Goal: Information Seeking & Learning: Find specific fact

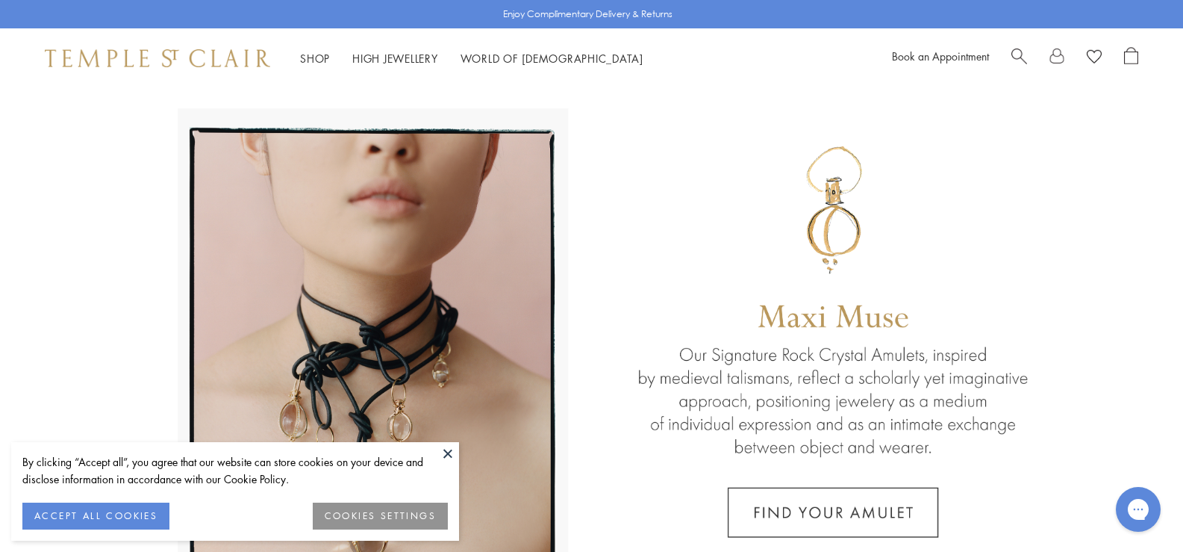
click at [449, 451] on button at bounding box center [448, 453] width 22 height 22
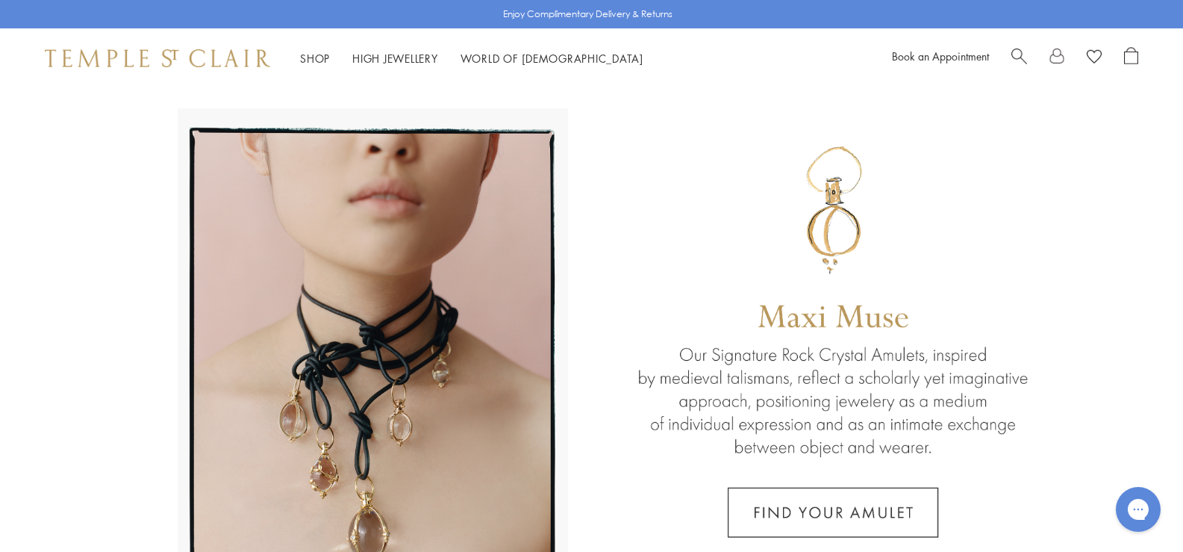
click at [1027, 52] on div at bounding box center [1075, 58] width 127 height 22
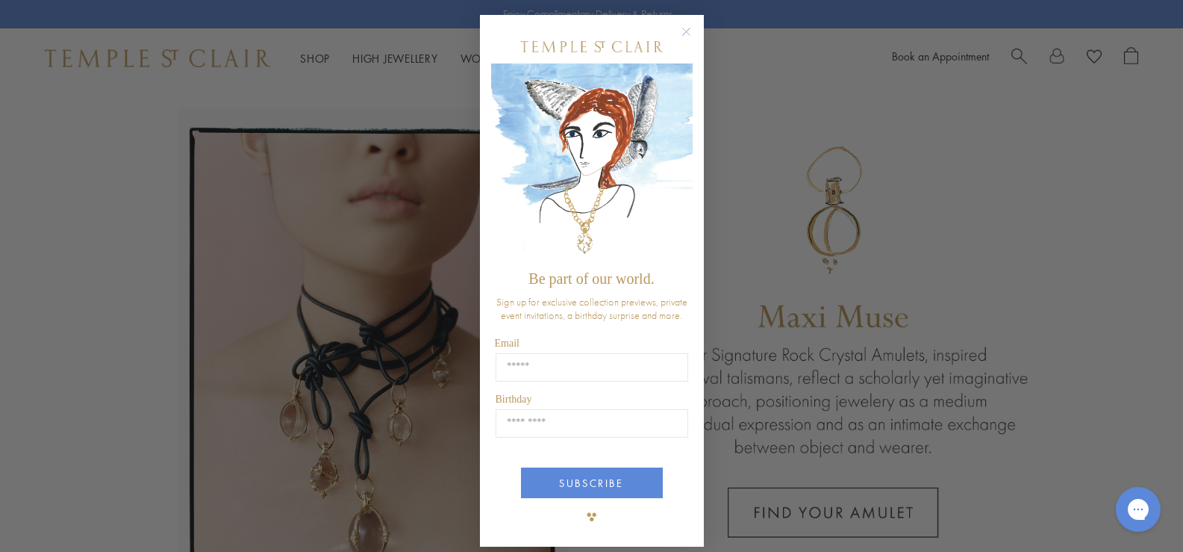
click at [677, 29] on circle "Close dialog" at bounding box center [686, 32] width 18 height 18
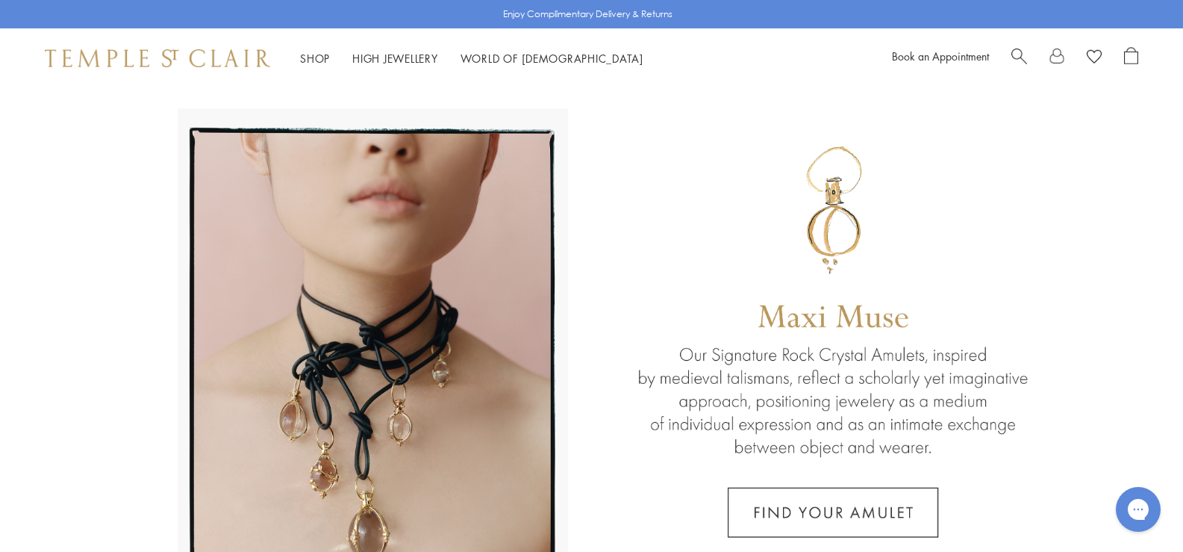
click at [1012, 57] on span "Search" at bounding box center [1020, 55] width 16 height 16
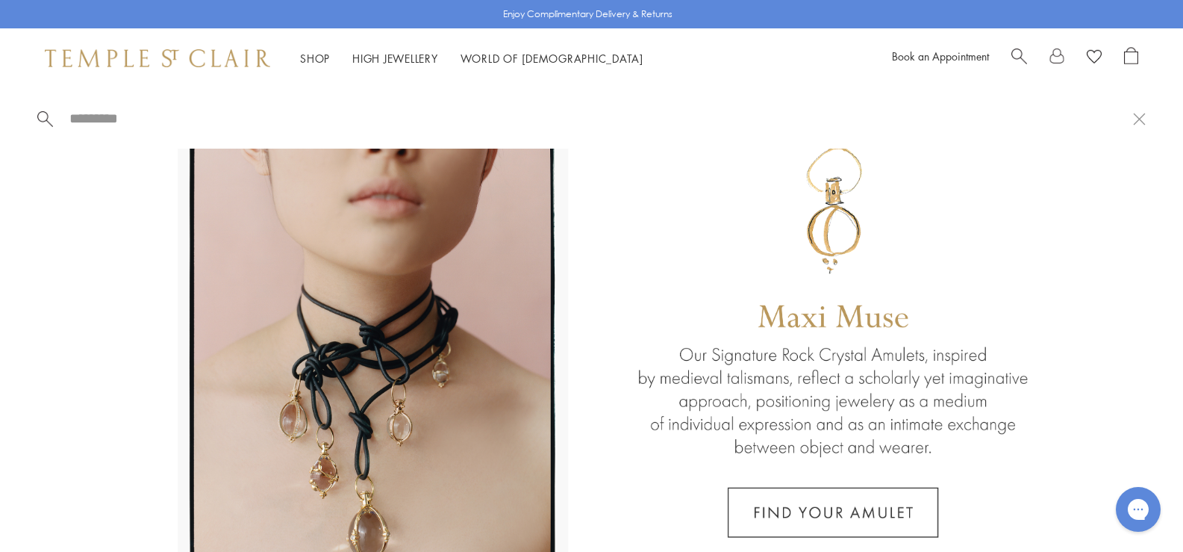
click at [1027, 53] on span "Search" at bounding box center [1020, 55] width 16 height 16
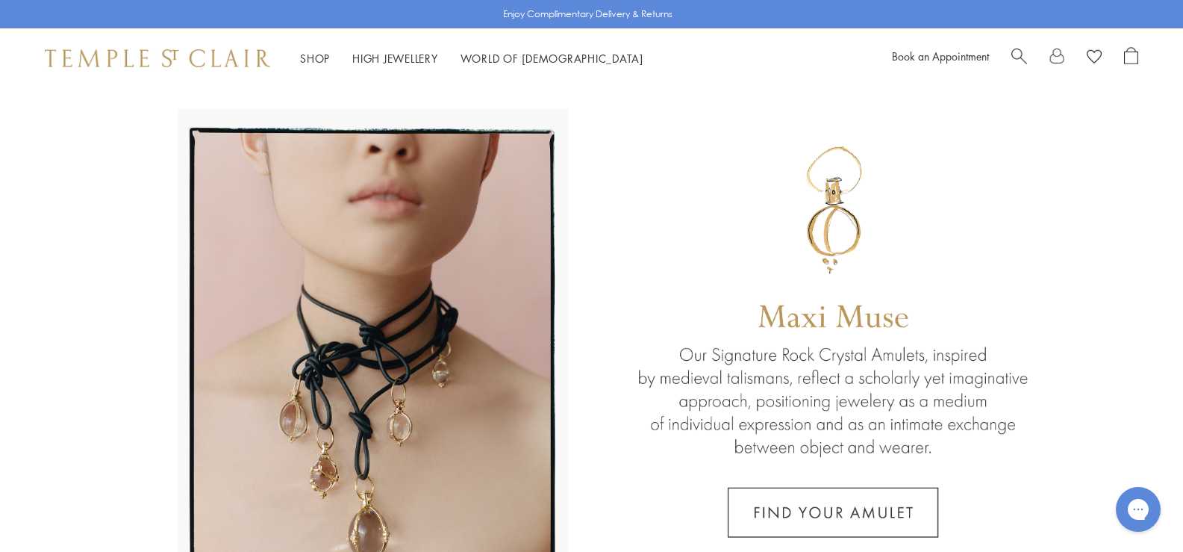
click at [1021, 58] on span "Search" at bounding box center [1020, 55] width 16 height 16
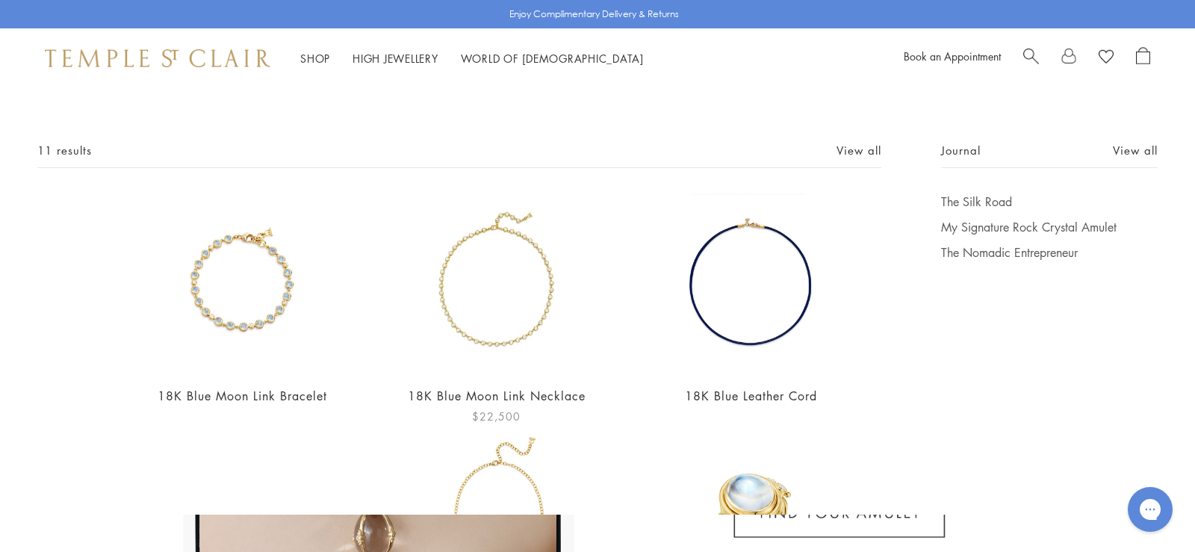
scroll to position [149, 0]
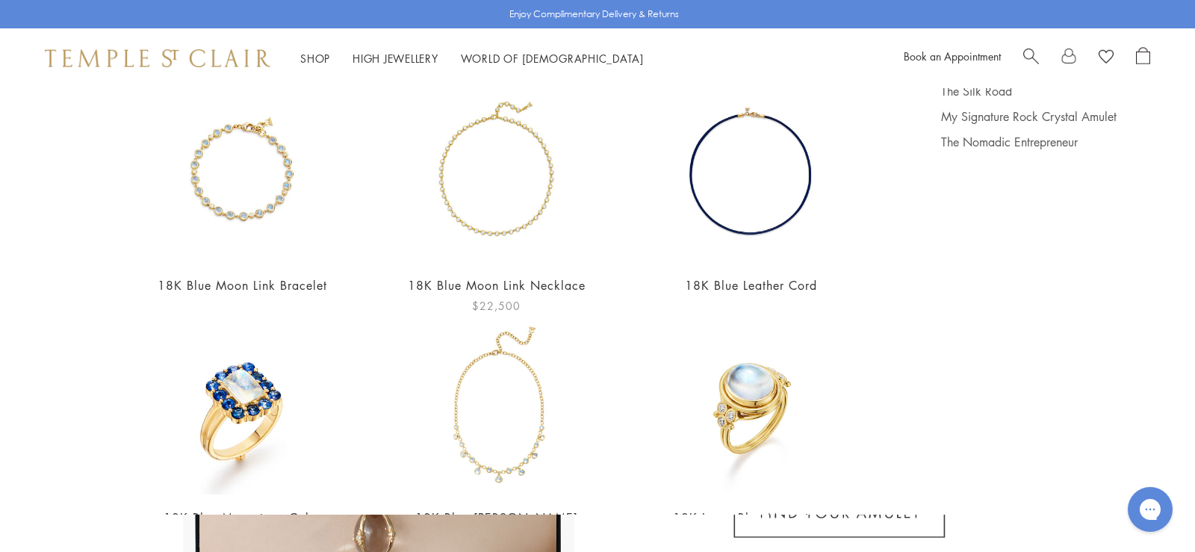
type input "**********"
click at [493, 200] on img at bounding box center [497, 173] width 180 height 180
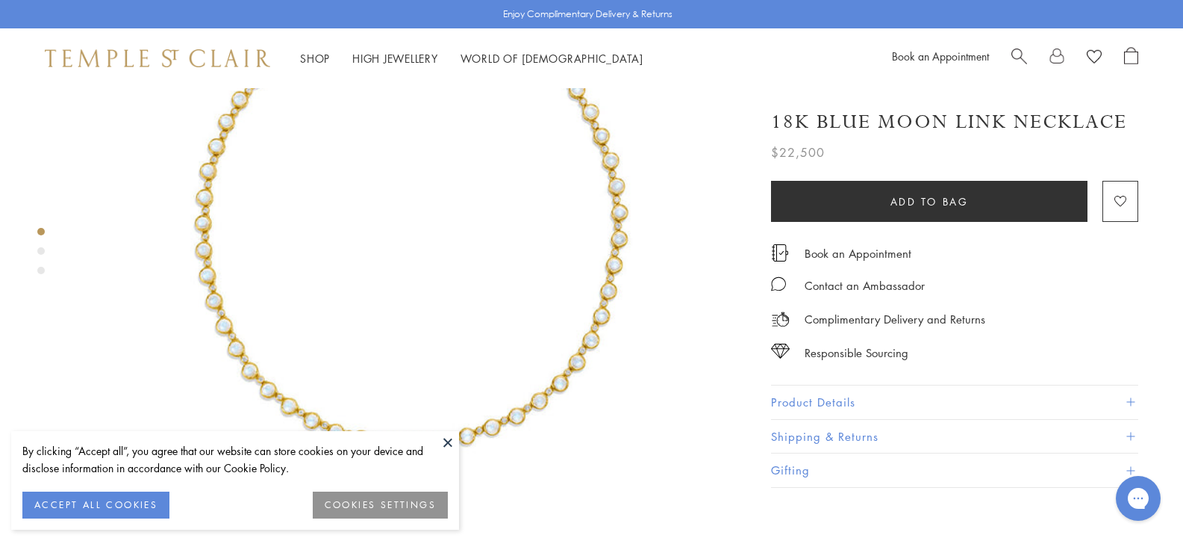
scroll to position [224, 0]
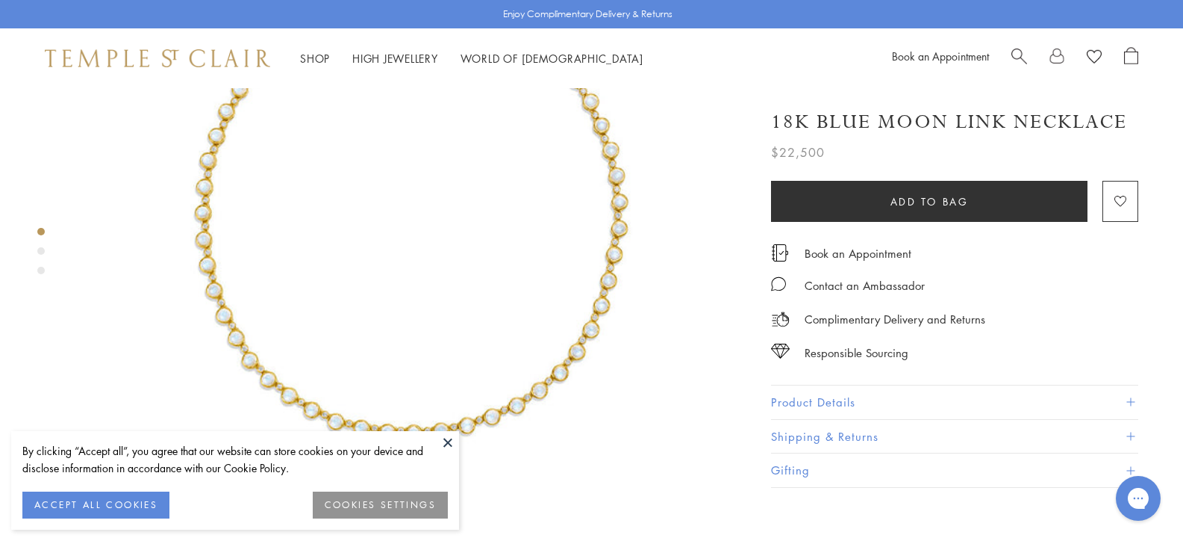
click at [771, 400] on button "Product Details" at bounding box center [954, 402] width 367 height 34
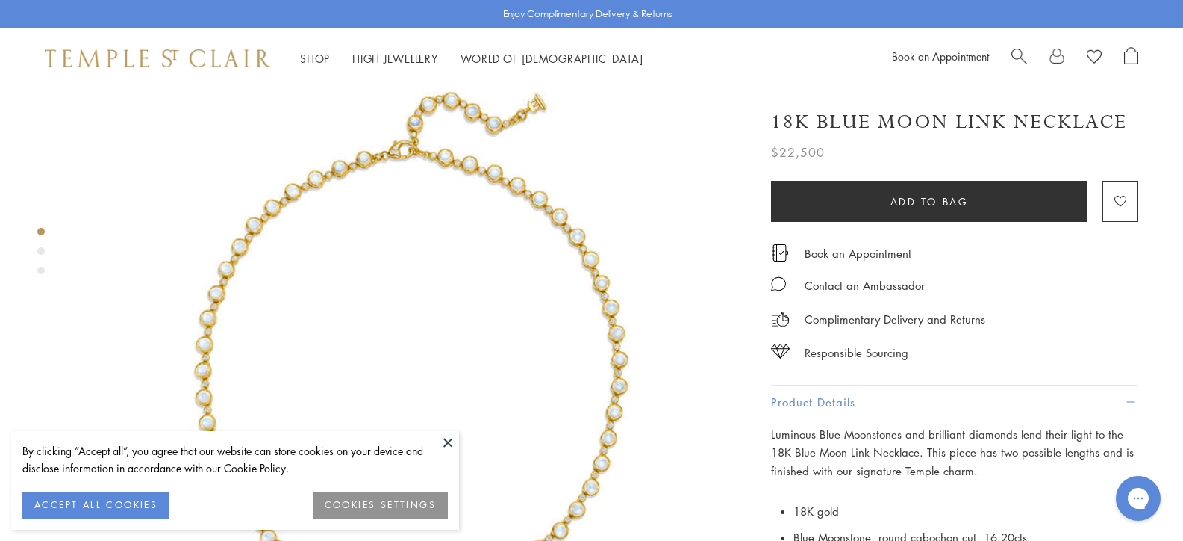
scroll to position [0, 0]
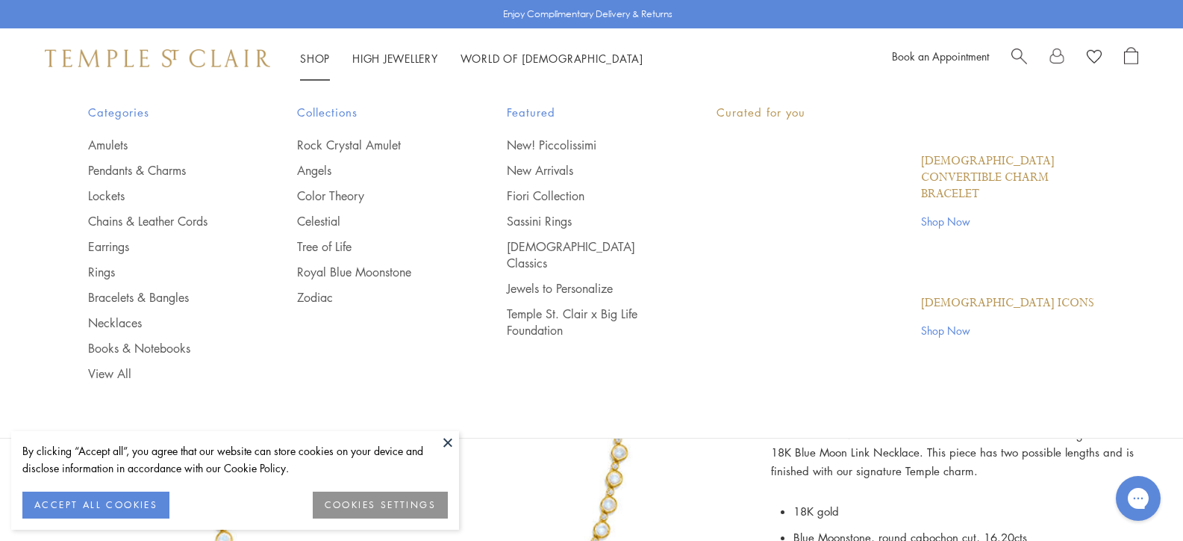
click at [321, 52] on link "Shop Shop" at bounding box center [315, 58] width 30 height 15
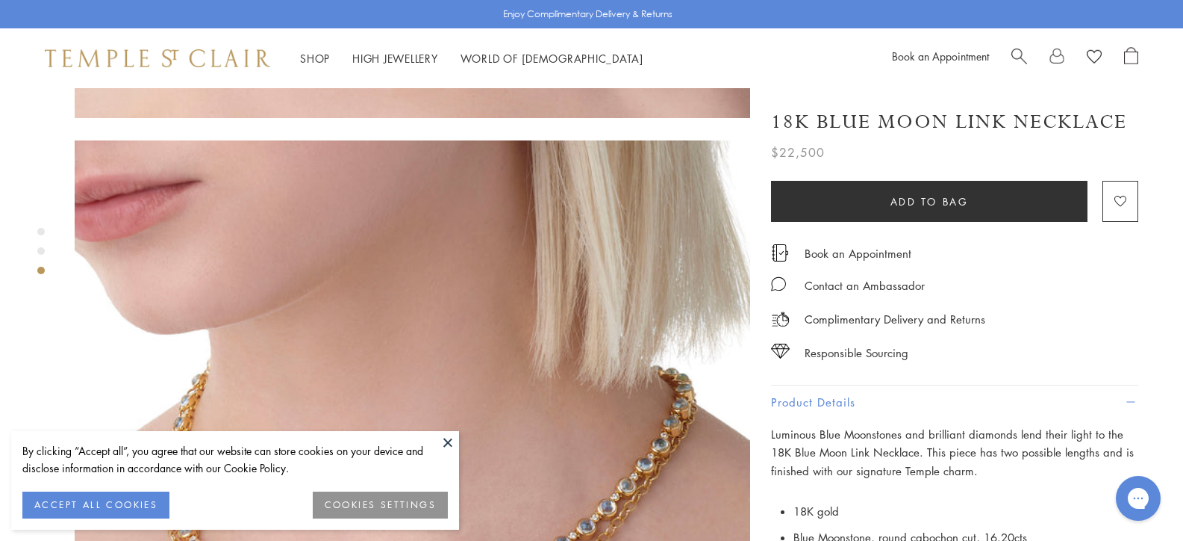
scroll to position [1269, 0]
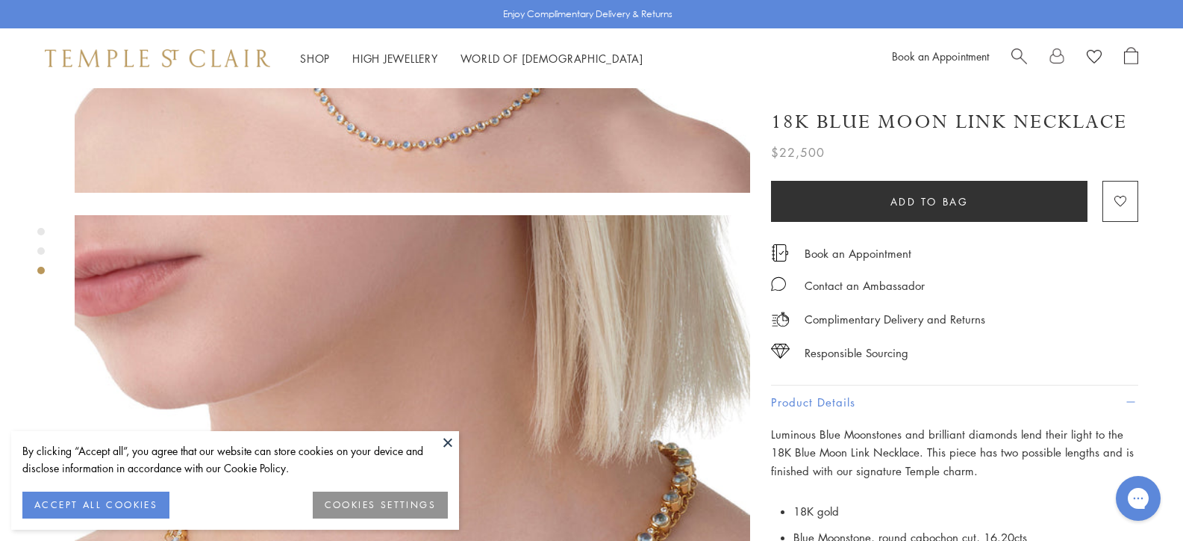
drag, startPoint x: 736, startPoint y: 273, endPoint x: 662, endPoint y: 279, distance: 74.8
copy span "N14144-BM4R18"
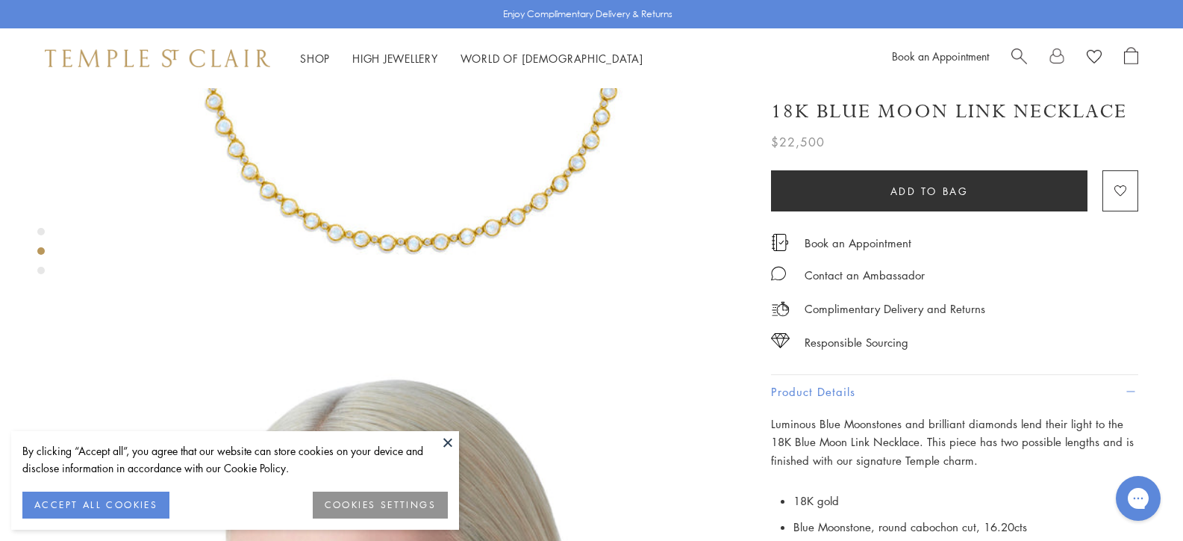
scroll to position [448, 0]
